Goal: Contribute content: Contribute content

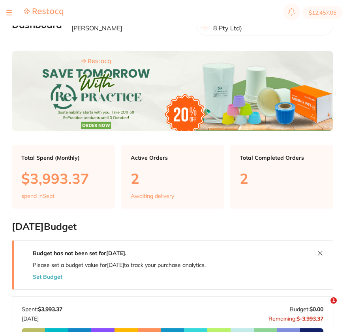
checkbox input "false"
click at [9, 11] on div at bounding box center [9, 12] width 6 height 9
click at [9, 13] on div at bounding box center [9, 12] width 6 height 9
click at [9, 12] on button at bounding box center [9, 12] width 6 height 1
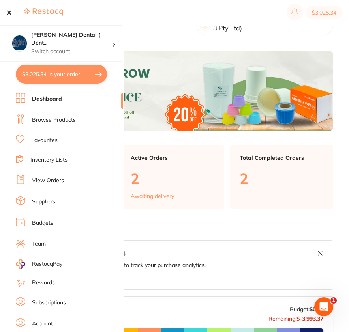
click at [45, 118] on link "Browse Products" at bounding box center [54, 120] width 44 height 8
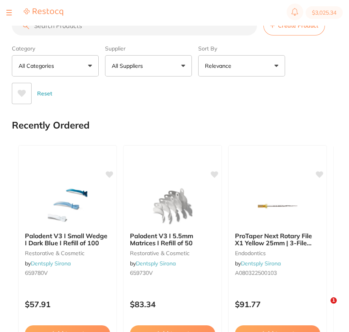
click at [159, 70] on button "All Suppliers" at bounding box center [148, 65] width 87 height 21
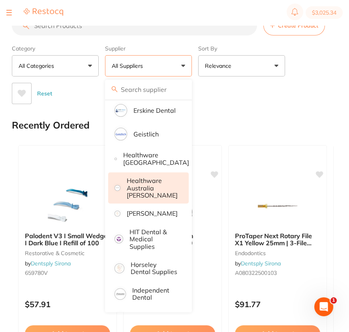
scroll to position [312, 0]
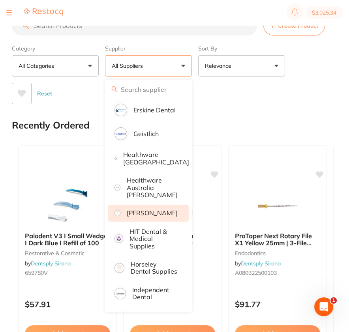
click at [154, 215] on p "[PERSON_NAME]" at bounding box center [152, 213] width 51 height 7
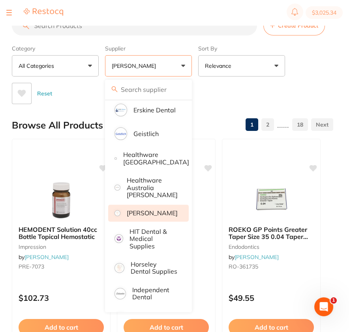
click at [314, 92] on div "Reset" at bounding box center [169, 91] width 315 height 28
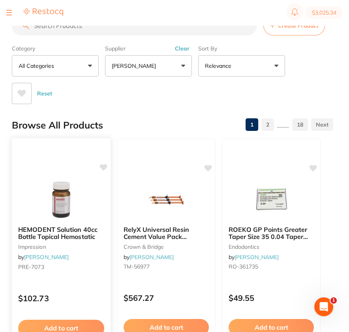
scroll to position [0, 0]
click at [144, 30] on input "search" at bounding box center [134, 26] width 245 height 20
paste input "D8858314010X5"
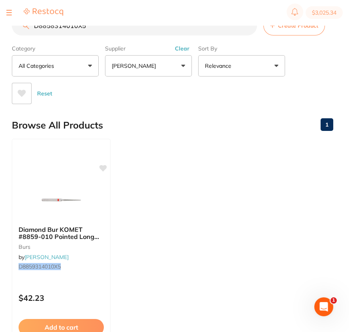
type input "D8858314010X5"
click at [180, 161] on ul "Diamond Bur KOMET #8859-010 Pointed Long Fine Red FG x 5 burs by Henry Schein H…" at bounding box center [172, 252] width 321 height 227
click at [180, 155] on ul "Diamond Bur KOMET #8859-010 Pointed Long Fine Red FG x 5 burs by Henry Schein H…" at bounding box center [172, 252] width 321 height 227
click at [177, 154] on ul "Diamond Bur KOMET #8859-010 Pointed Long Fine Red FG x 5 burs by Henry Schein H…" at bounding box center [172, 252] width 321 height 227
click at [249, 26] on input "D8858314010X5" at bounding box center [134, 26] width 245 height 20
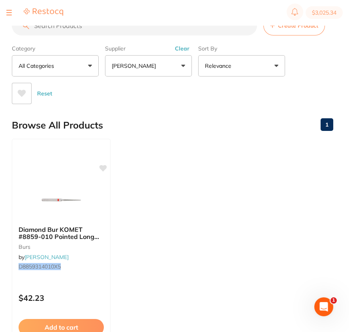
click at [317, 47] on div "Category All Categories All Categories burs Clear Category false All Categories…" at bounding box center [172, 73] width 321 height 62
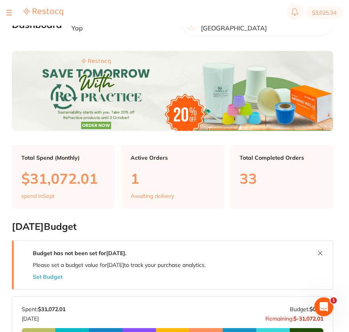
click at [9, 13] on div at bounding box center [9, 12] width 6 height 9
checkbox input "false"
click at [9, 12] on button at bounding box center [9, 12] width 6 height 1
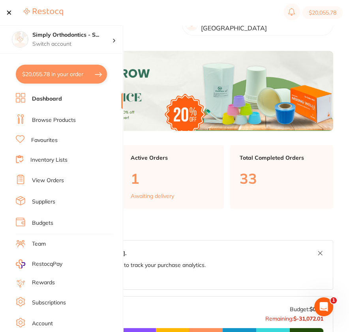
click at [44, 118] on link "Browse Products" at bounding box center [54, 120] width 44 height 8
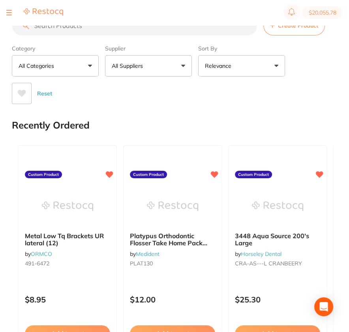
click at [300, 34] on button "Create Product" at bounding box center [294, 26] width 62 height 20
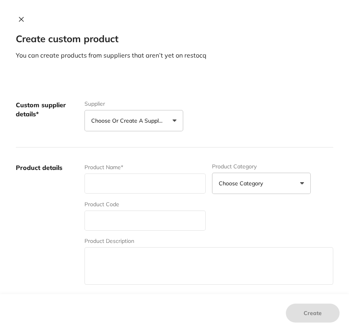
click at [159, 121] on p "Choose or create a supplier" at bounding box center [128, 121] width 75 height 8
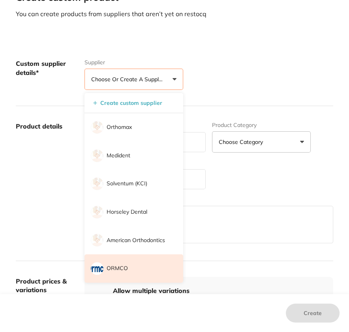
scroll to position [47, 0]
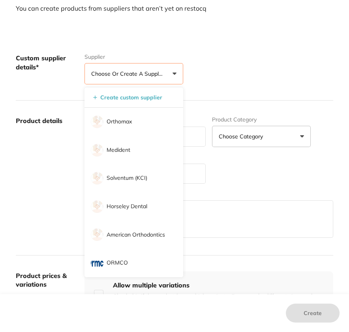
click at [139, 264] on li "ORMCO" at bounding box center [133, 263] width 99 height 28
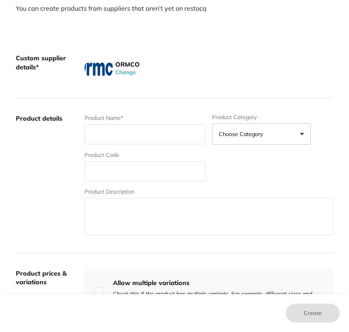
click at [37, 194] on label "Product details" at bounding box center [47, 175] width 62 height 123
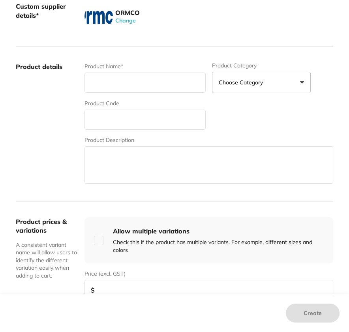
scroll to position [0, 0]
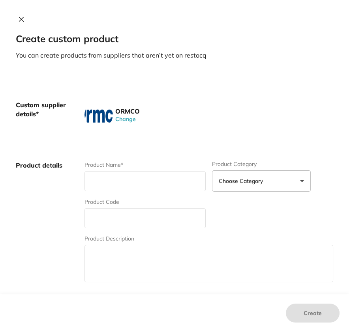
click at [19, 19] on icon at bounding box center [21, 19] width 4 height 4
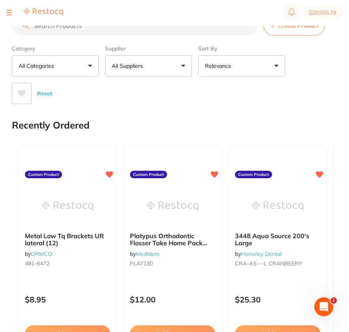
drag, startPoint x: 338, startPoint y: 57, endPoint x: 210, endPoint y: 31, distance: 130.0
click at [147, 31] on input "search" at bounding box center [134, 26] width 245 height 20
click at [167, 59] on button "All Suppliers" at bounding box center [148, 65] width 87 height 21
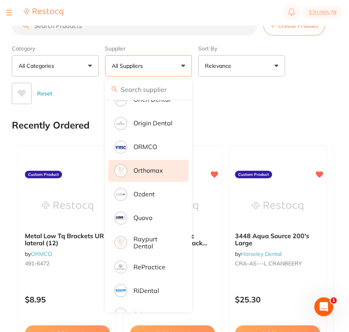
scroll to position [773, 0]
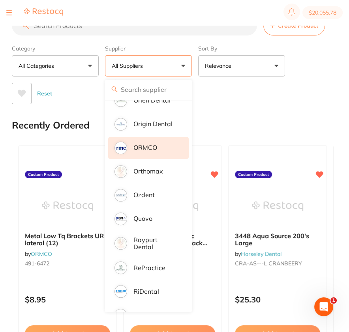
click at [162, 156] on li "ORMCO" at bounding box center [148, 148] width 80 height 22
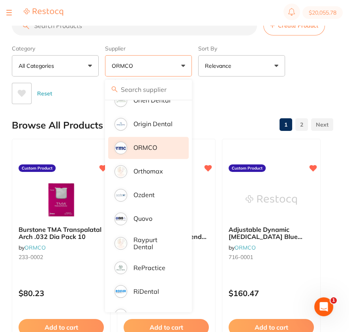
click at [315, 85] on div "Reset" at bounding box center [169, 91] width 315 height 28
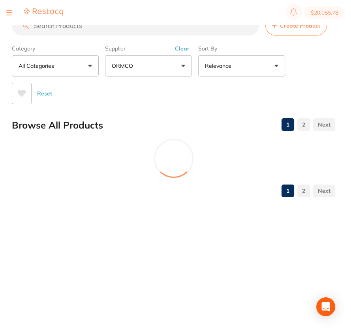
click at [120, 27] on input "search" at bounding box center [135, 26] width 247 height 20
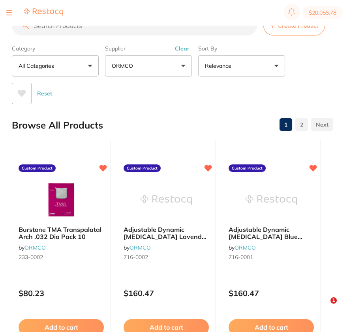
paste input "640-1026"
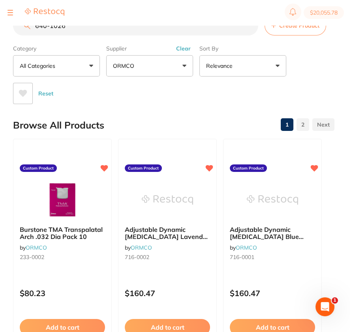
scroll to position [0, 0]
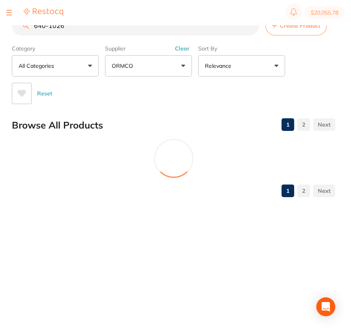
type input "640-1026"
click at [336, 69] on main "640-1026 Create Product Category All Categories All Categories orthodontics Cle…" at bounding box center [181, 109] width 339 height 219
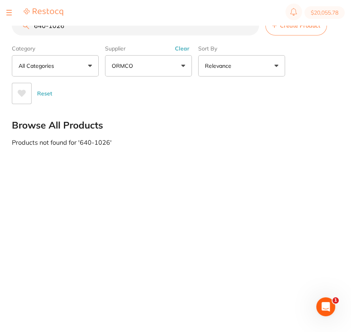
click at [312, 32] on button "Create Product" at bounding box center [296, 26] width 62 height 20
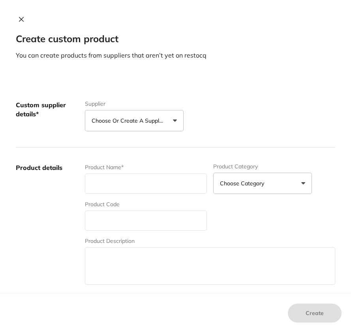
click at [154, 128] on button "Choose or create a supplier" at bounding box center [134, 120] width 99 height 21
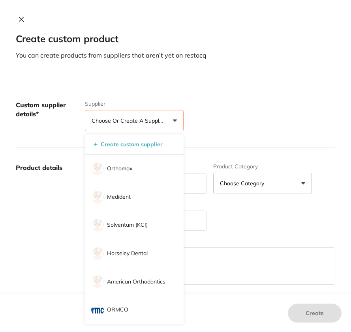
click at [153, 307] on li "ORMCO" at bounding box center [134, 310] width 99 height 28
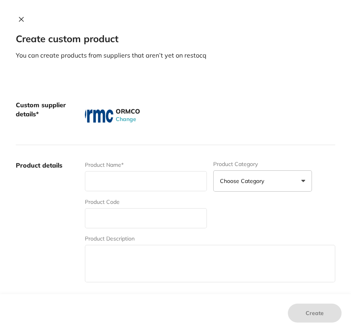
drag, startPoint x: 296, startPoint y: 92, endPoint x: 299, endPoint y: 83, distance: 9.1
click at [299, 89] on div "Custom supplier details* ORMCO Change" at bounding box center [175, 115] width 319 height 60
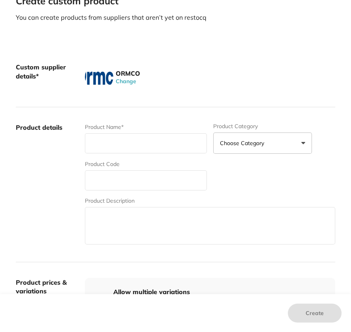
scroll to position [39, 0]
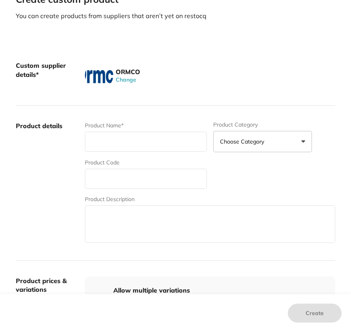
click at [122, 177] on input "text" at bounding box center [146, 179] width 122 height 20
paste input "640-1026"
type input "640-1026"
click at [131, 136] on input "text" at bounding box center [146, 142] width 122 height 20
paste input "Clear PowerThread 25"
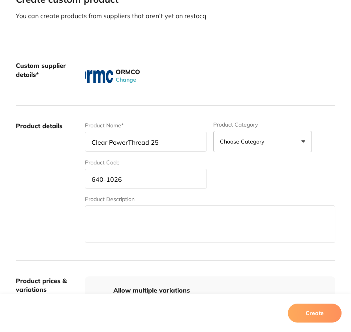
type input "Clear PowerThread 25"
click at [178, 90] on div "Custom supplier details* ORMCO Change" at bounding box center [175, 75] width 319 height 60
click at [37, 193] on label "Product details" at bounding box center [47, 183] width 63 height 123
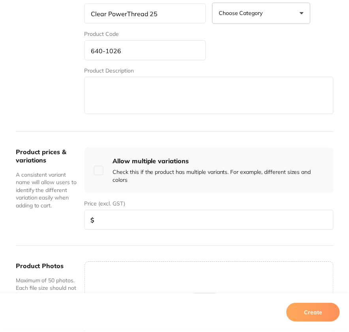
scroll to position [174, 0]
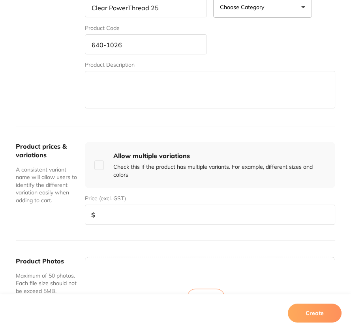
click at [157, 210] on input "number" at bounding box center [210, 215] width 250 height 20
type input "15.46"
click at [306, 317] on button "Create" at bounding box center [315, 313] width 54 height 19
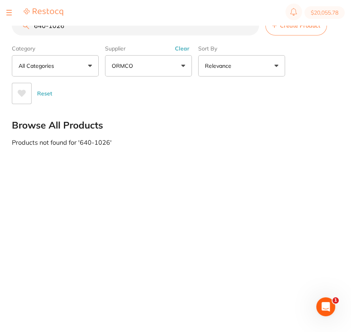
click at [330, 66] on div "Category All Categories All Categories No categories found Clear Category false…" at bounding box center [173, 73] width 323 height 62
click at [250, 26] on input "640-1026" at bounding box center [135, 26] width 247 height 20
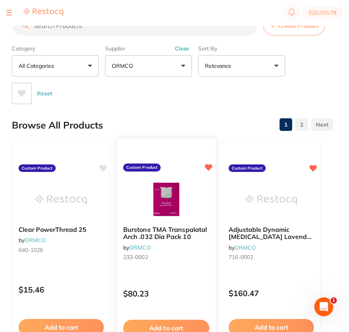
scroll to position [0, 0]
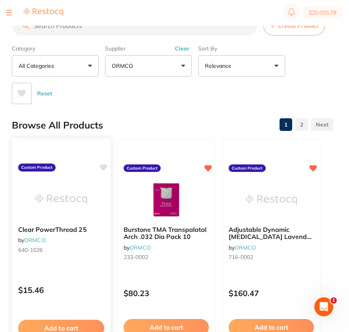
click at [106, 168] on icon at bounding box center [103, 168] width 8 height 8
click at [152, 112] on div "Browse All Products 1 2" at bounding box center [172, 125] width 321 height 26
click at [9, 15] on div at bounding box center [9, 12] width 6 height 9
click at [9, 13] on div at bounding box center [9, 12] width 6 height 9
click at [8, 13] on button at bounding box center [9, 12] width 6 height 1
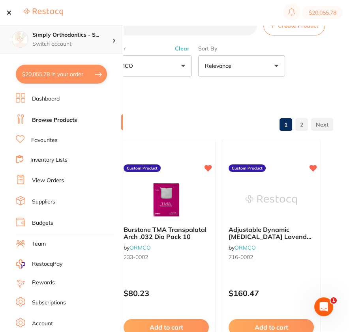
click at [105, 34] on h4 "Simply Orthodontics - S..." at bounding box center [72, 35] width 80 height 8
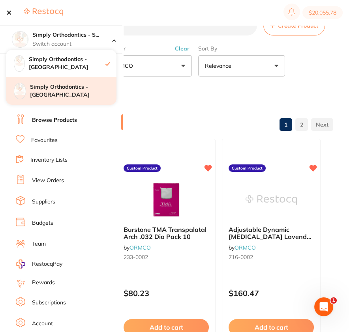
click at [101, 96] on div "Simply Orthodontics - [GEOGRAPHIC_DATA]" at bounding box center [61, 91] width 110 height 28
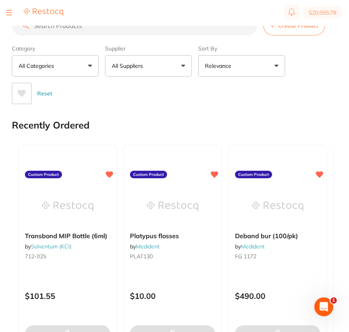
click at [309, 58] on div "Category All Categories All Categories 3D Printing anaesthetic articulating bur…" at bounding box center [172, 73] width 321 height 62
type input "4"
type textarea "Deliver to Sunbury"
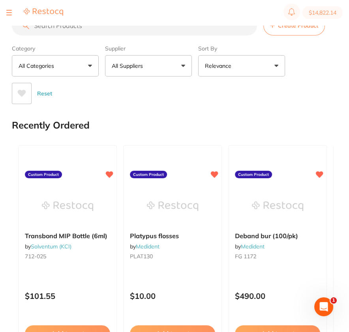
click at [127, 74] on button "All Suppliers" at bounding box center [148, 65] width 87 height 21
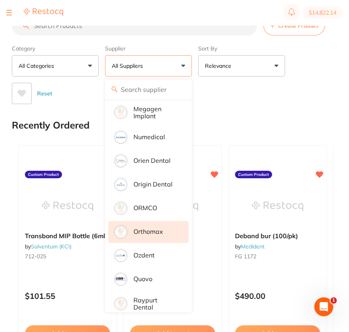
scroll to position [719, 0]
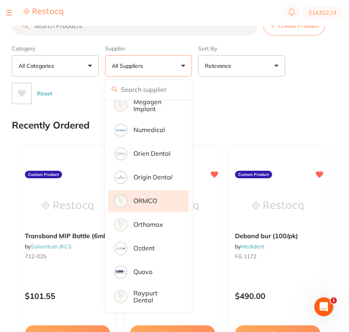
click at [159, 209] on li "ORMCO" at bounding box center [148, 201] width 80 height 22
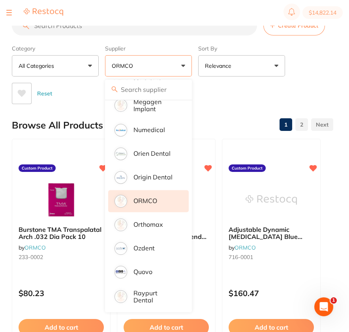
click at [290, 89] on div "Reset" at bounding box center [169, 91] width 315 height 28
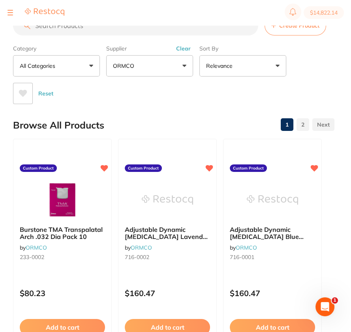
scroll to position [0, 0]
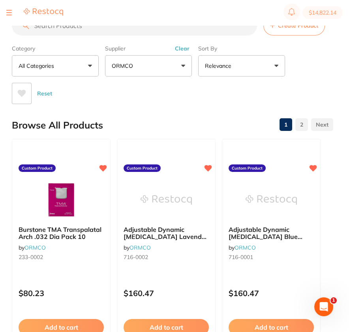
click at [104, 26] on input "search" at bounding box center [134, 26] width 245 height 20
paste input "640-1026"
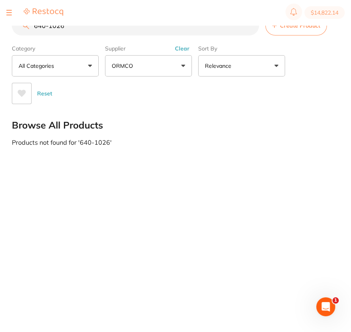
type input "640-1026"
click at [317, 33] on button "Create Product" at bounding box center [296, 26] width 62 height 20
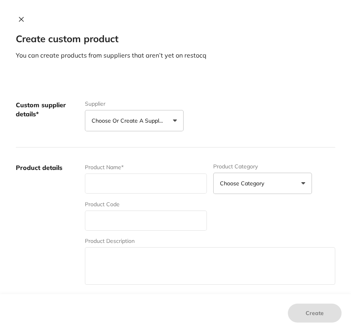
click at [131, 134] on div "Custom supplier details* Supplier Choose or create a supplier Create custom sup…" at bounding box center [175, 116] width 319 height 63
click at [136, 129] on button "Choose or create a supplier" at bounding box center [134, 120] width 99 height 21
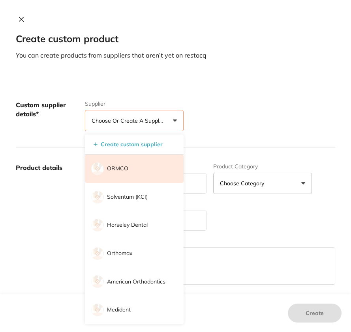
click at [145, 170] on li "ORMCO" at bounding box center [134, 169] width 99 height 28
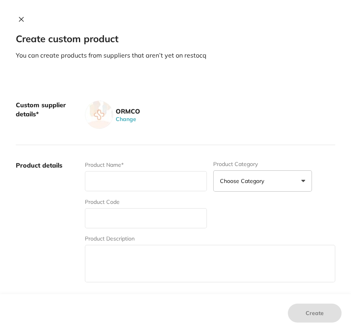
click at [224, 118] on div "ORMCO Change" at bounding box center [210, 115] width 250 height 28
click at [157, 219] on input "text" at bounding box center [146, 218] width 122 height 20
paste input "640-1026"
type input "640-1026"
click at [270, 219] on div "Product Name* Product Category Choose Category 3d Printing Anaesthetic Articula…" at bounding box center [210, 222] width 250 height 123
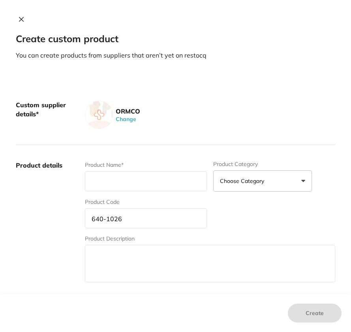
click at [129, 178] on input "text" at bounding box center [146, 181] width 122 height 20
click at [166, 186] on input "text" at bounding box center [146, 181] width 122 height 20
paste input "Clear PowerThread 25"
type input "Clear PowerThread 25"
click at [193, 135] on div "Custom supplier details* ORMCO Change" at bounding box center [175, 115] width 319 height 60
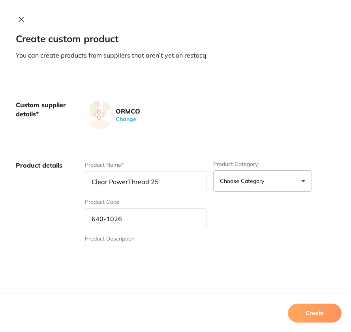
click at [53, 208] on label "Product details" at bounding box center [47, 222] width 63 height 123
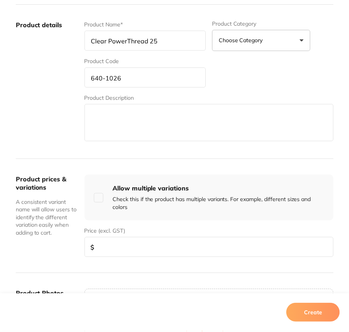
scroll to position [145, 0]
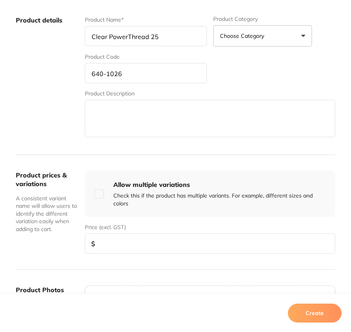
click at [174, 243] on input "number" at bounding box center [210, 244] width 250 height 20
type input "15.46"
click at [328, 312] on button "Create" at bounding box center [315, 313] width 54 height 19
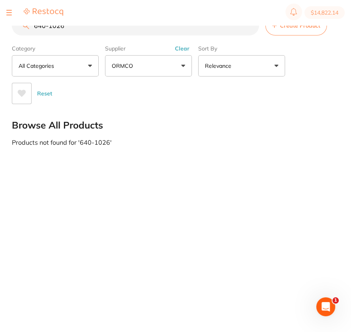
click at [170, 110] on main "640-1026 Create Product Category All Categories All Categories No categories fo…" at bounding box center [181, 81] width 339 height 162
click at [185, 47] on button "Clear" at bounding box center [181, 48] width 19 height 7
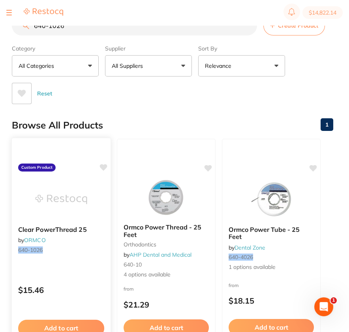
scroll to position [0, 0]
click at [103, 167] on icon at bounding box center [103, 167] width 7 height 7
click at [157, 96] on div "Reset" at bounding box center [169, 91] width 315 height 28
